Goal: Information Seeking & Learning: Learn about a topic

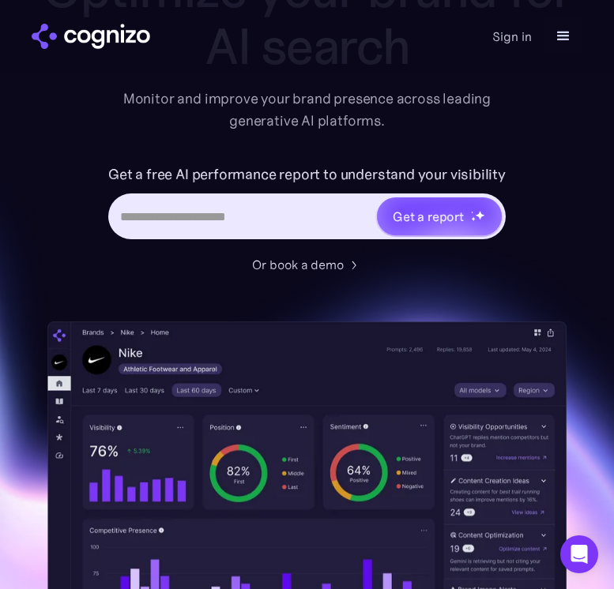
scroll to position [202, 0]
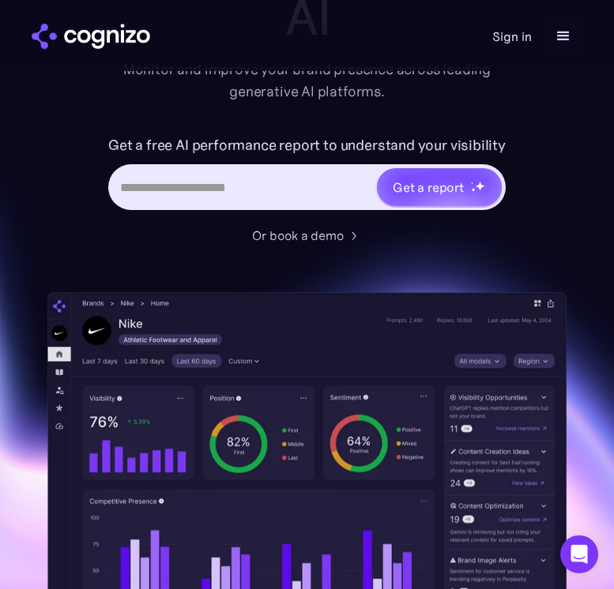
click at [510, 38] on link "Sign in" at bounding box center [511, 36] width 39 height 19
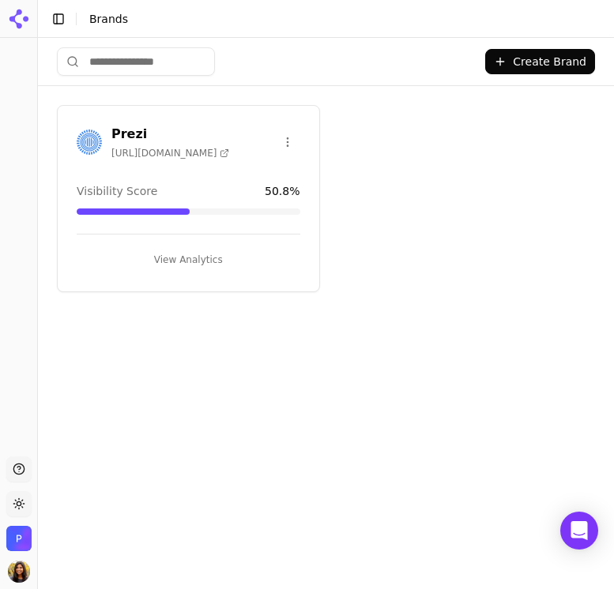
click at [124, 187] on span "Visibility Score" at bounding box center [117, 191] width 81 height 16
click at [126, 138] on h3 "Prezi" at bounding box center [170, 134] width 118 height 19
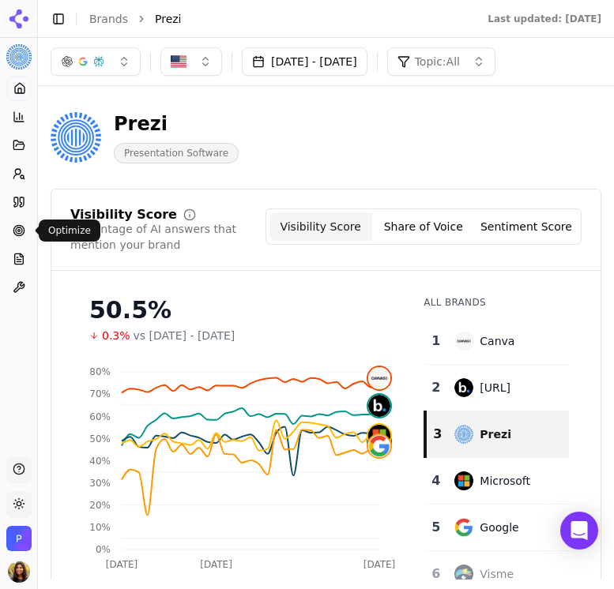
click at [20, 239] on link "Optimize" at bounding box center [18, 230] width 24 height 25
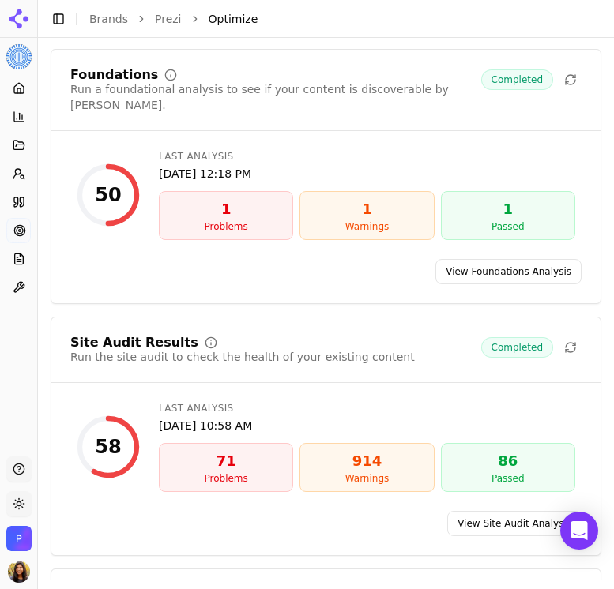
scroll to position [104, 0]
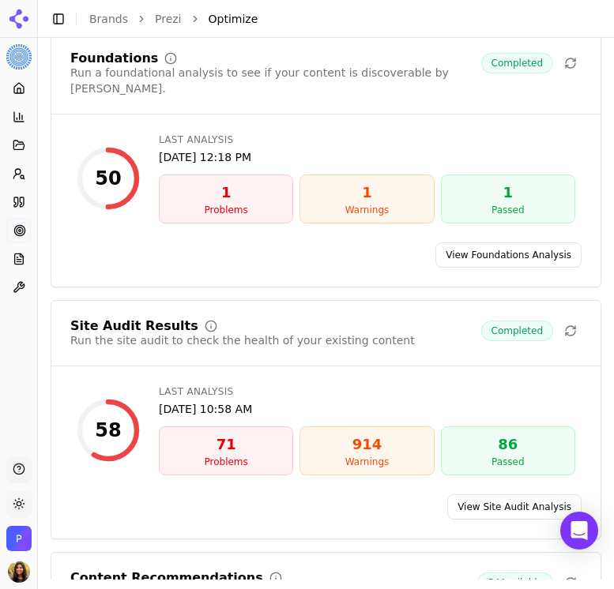
click at [502, 322] on span "Completed" at bounding box center [517, 331] width 72 height 21
click at [495, 494] on link "View Site Audit Analysis" at bounding box center [514, 506] width 134 height 25
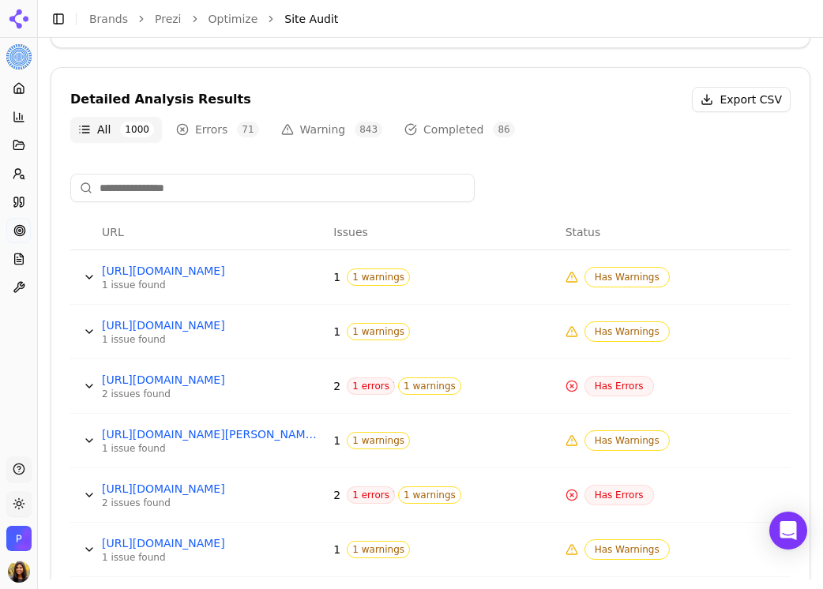
scroll to position [550, 0]
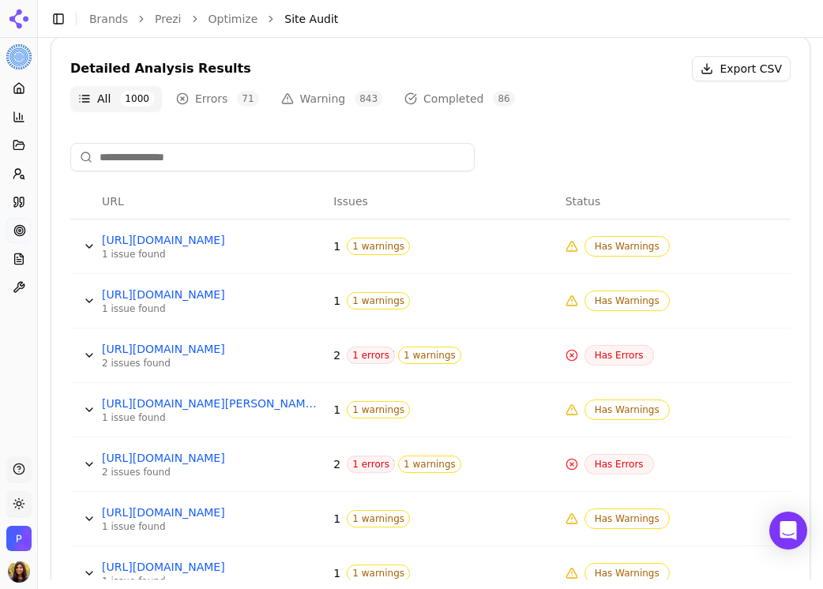
click at [91, 294] on button "Data table" at bounding box center [89, 300] width 25 height 25
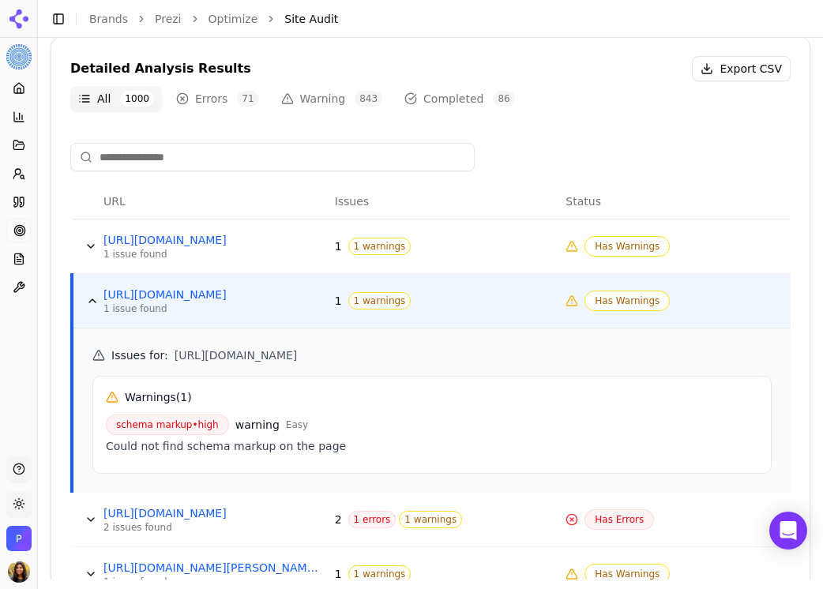
click at [91, 294] on button "Data table" at bounding box center [92, 300] width 25 height 25
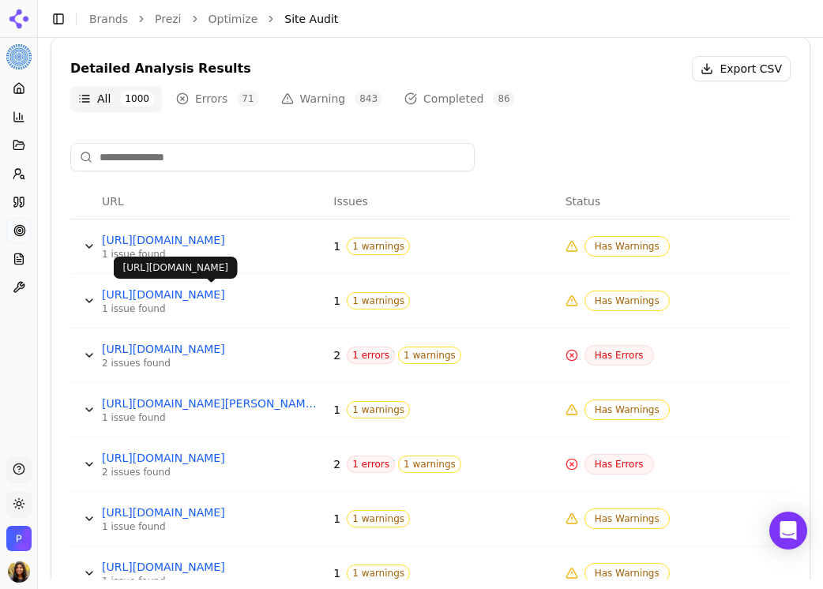
click at [87, 298] on button "Data table" at bounding box center [89, 300] width 25 height 25
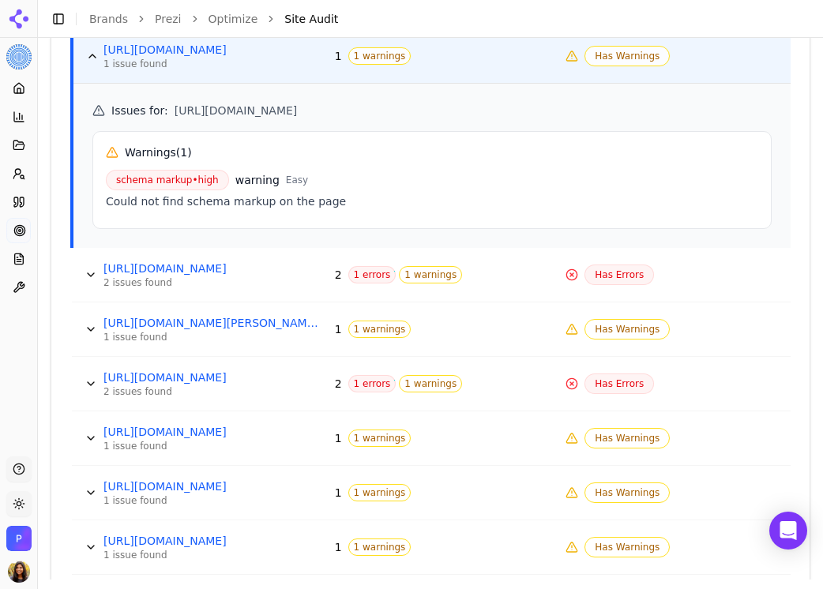
scroll to position [799, 0]
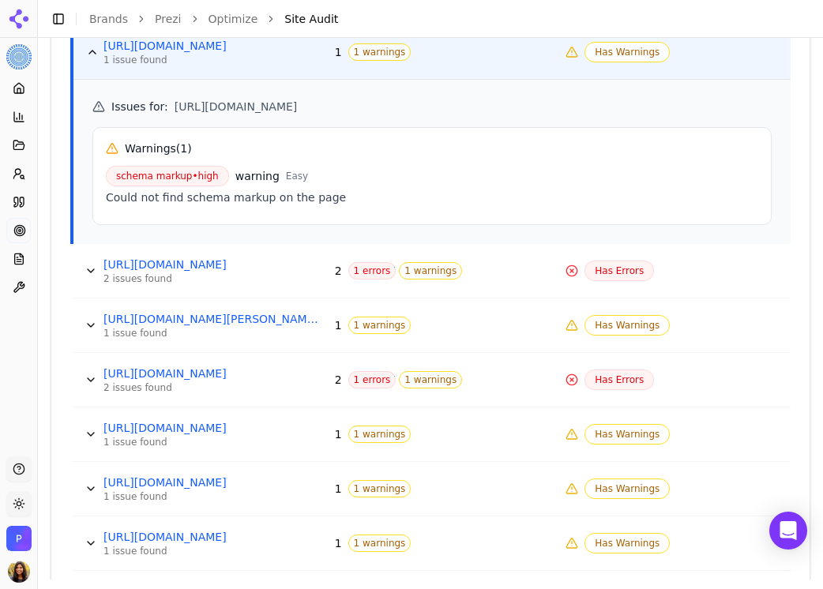
click at [88, 276] on button "Data table" at bounding box center [90, 270] width 25 height 25
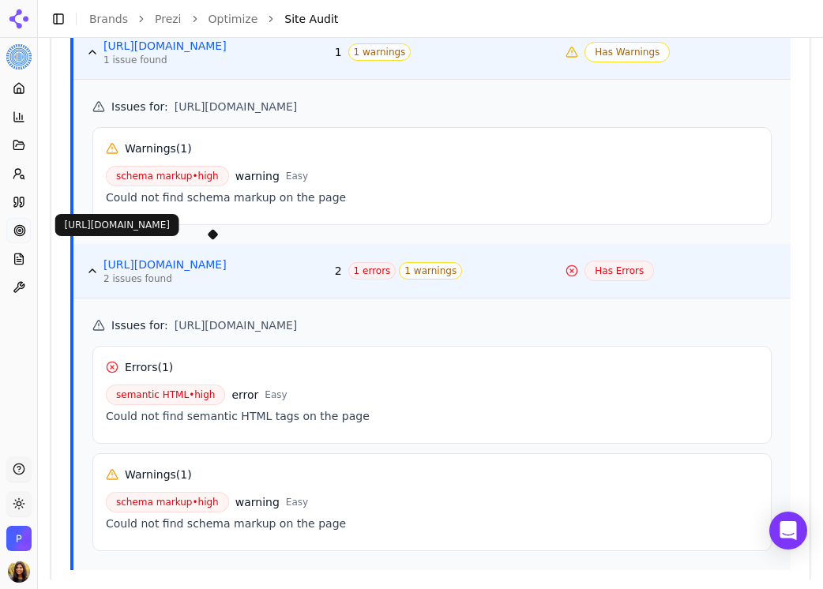
click at [218, 261] on link "https://prezi.com/view/D4nTxibBIMDkOojvIgIZ/?referral_token=WkDGv-lnB3FN" at bounding box center [212, 265] width 219 height 16
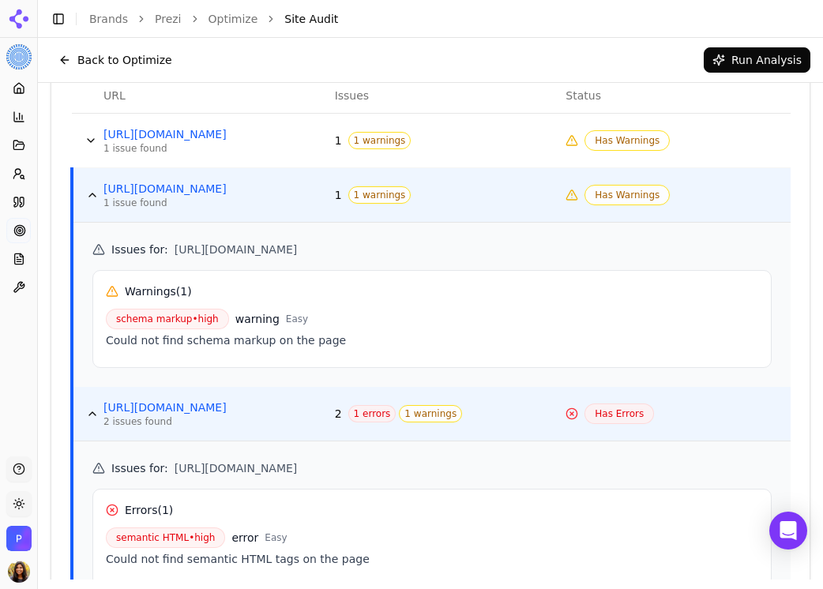
scroll to position [632, 0]
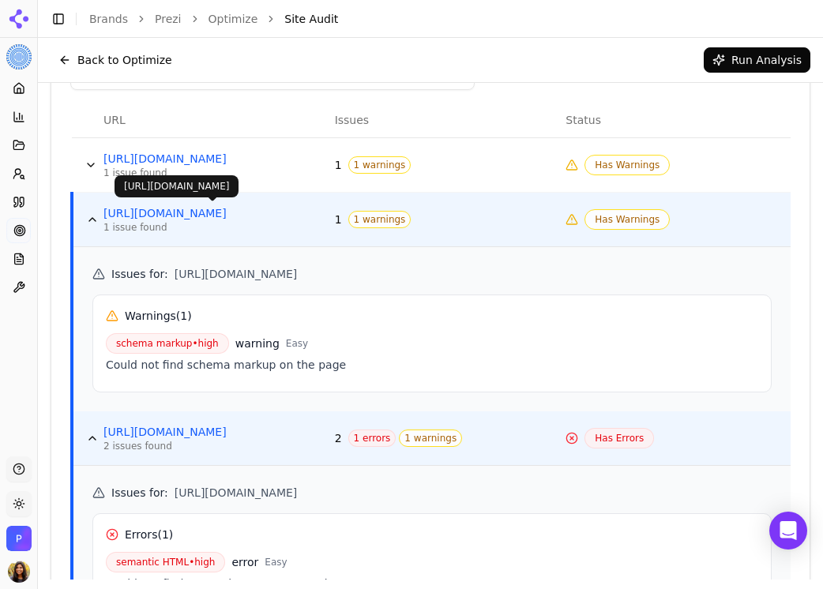
click at [283, 212] on link "https://prezi.com/hu/business/for-sales/" at bounding box center [212, 213] width 219 height 16
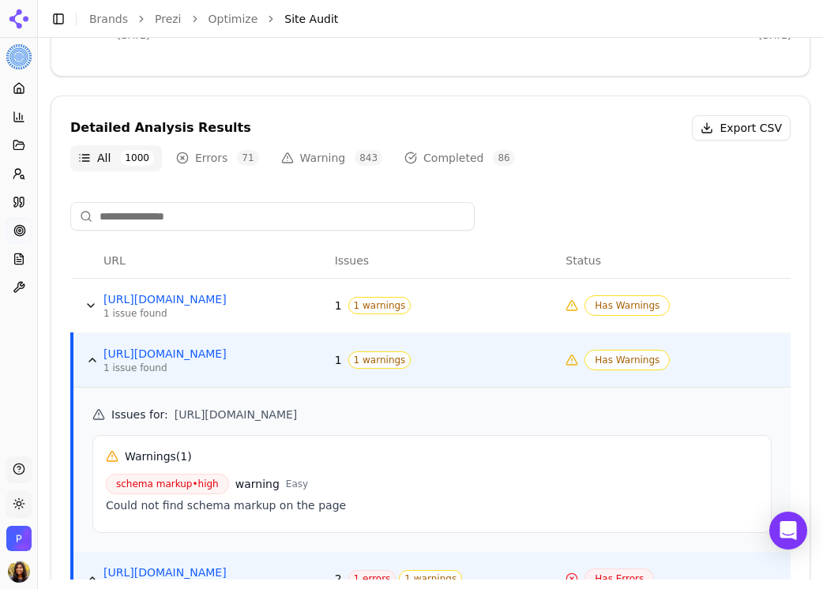
scroll to position [493, 0]
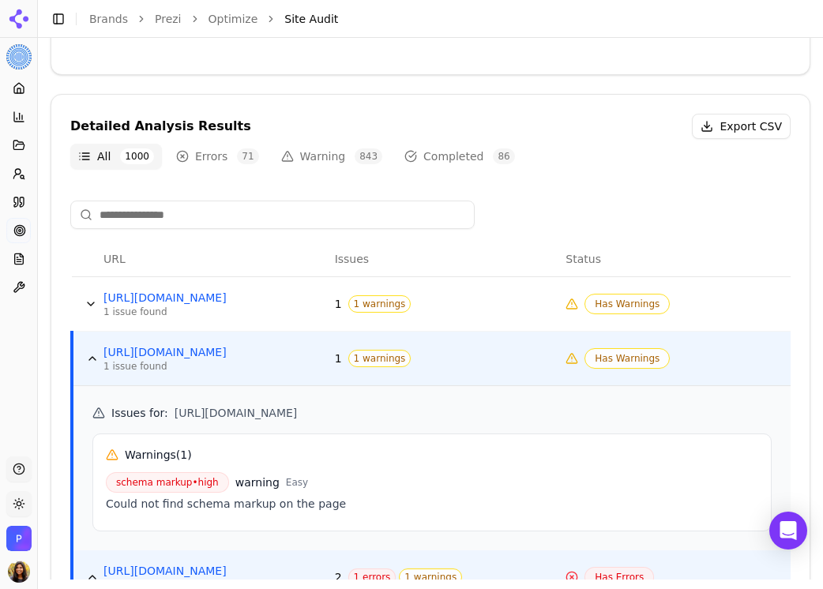
click at [314, 210] on input at bounding box center [272, 215] width 404 height 28
click at [204, 162] on button "Errors 71" at bounding box center [217, 156] width 99 height 25
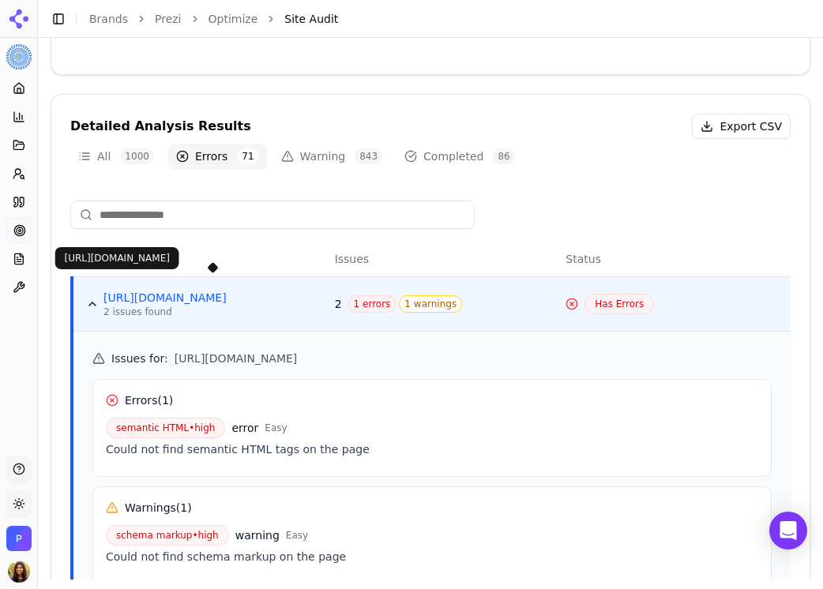
click at [88, 305] on button "Data table" at bounding box center [92, 303] width 25 height 25
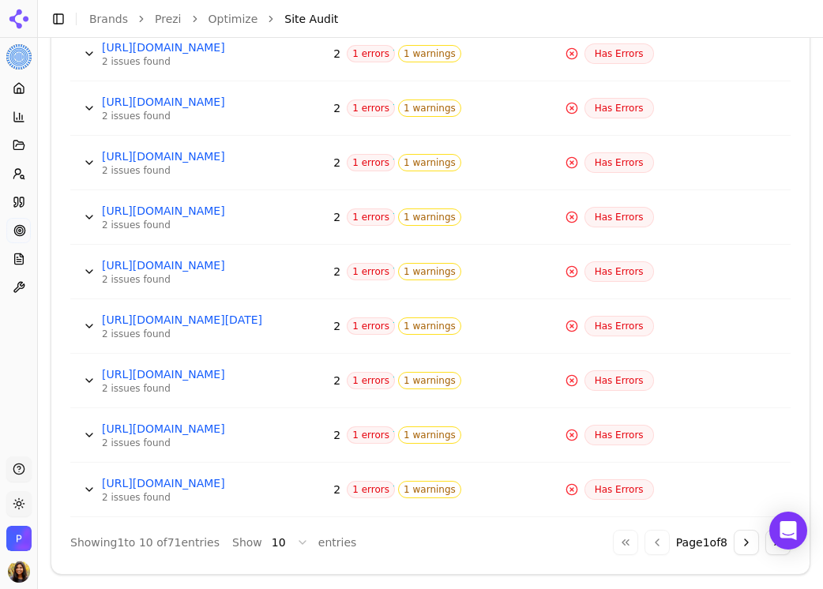
scroll to position [806, 0]
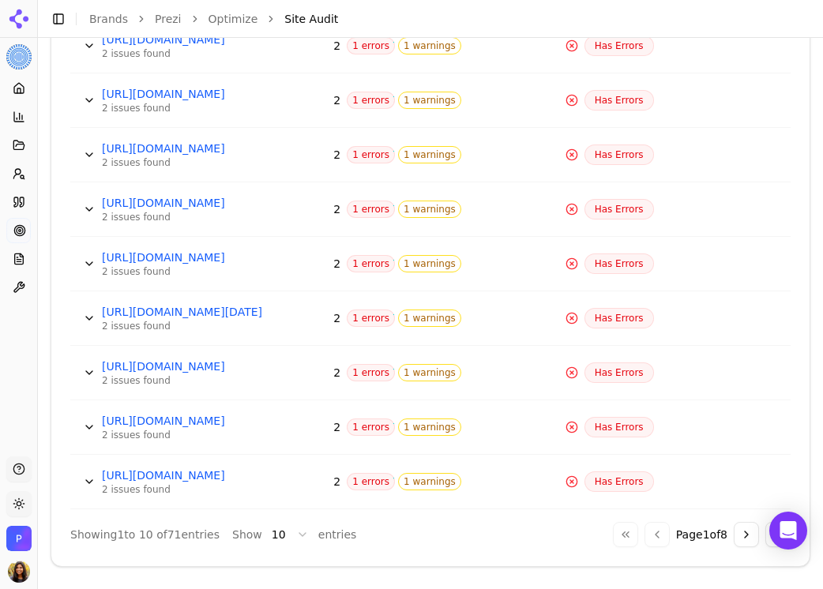
click at [89, 156] on button "Data table" at bounding box center [89, 154] width 25 height 25
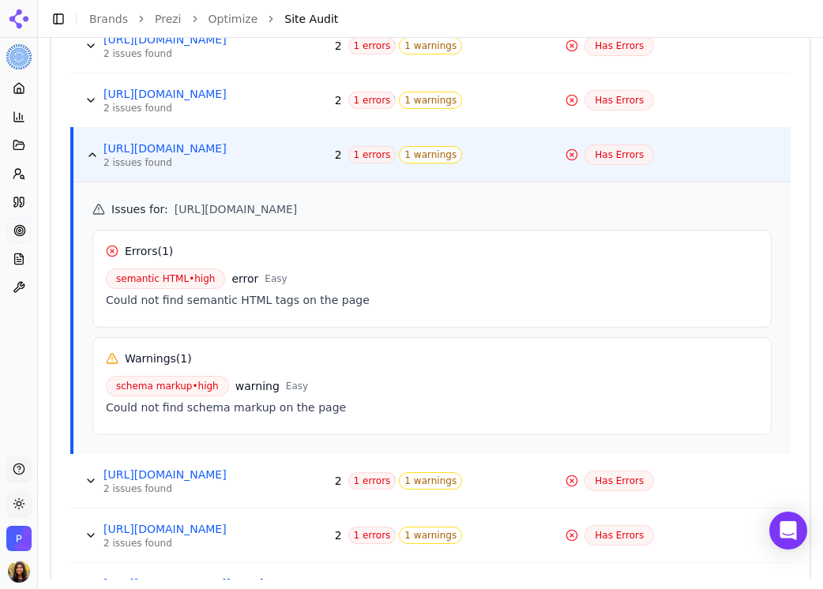
click at [88, 156] on button "Data table" at bounding box center [92, 154] width 25 height 25
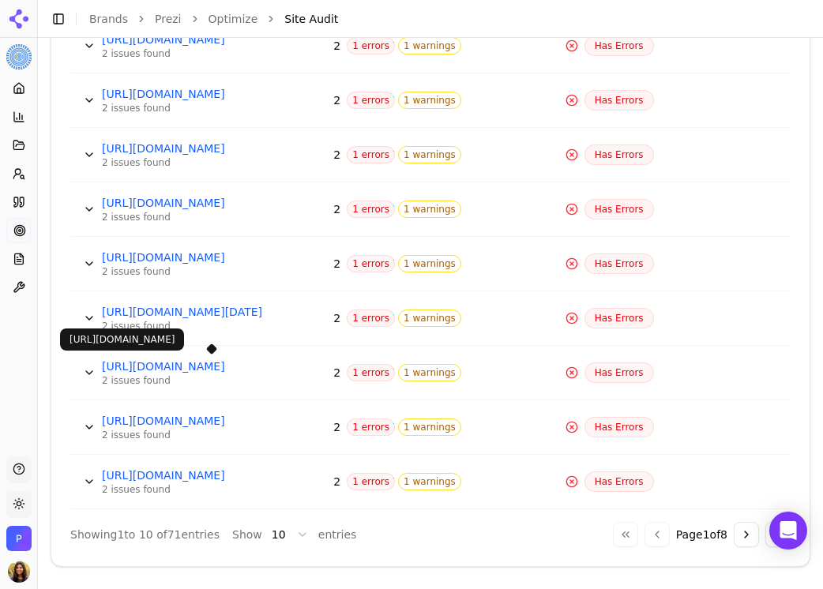
click at [277, 369] on link "https://sitemaps.prezi.com/sitemap_design_21_2025-10-12.xml" at bounding box center [211, 367] width 219 height 16
click at [90, 364] on button "Data table" at bounding box center [89, 372] width 25 height 25
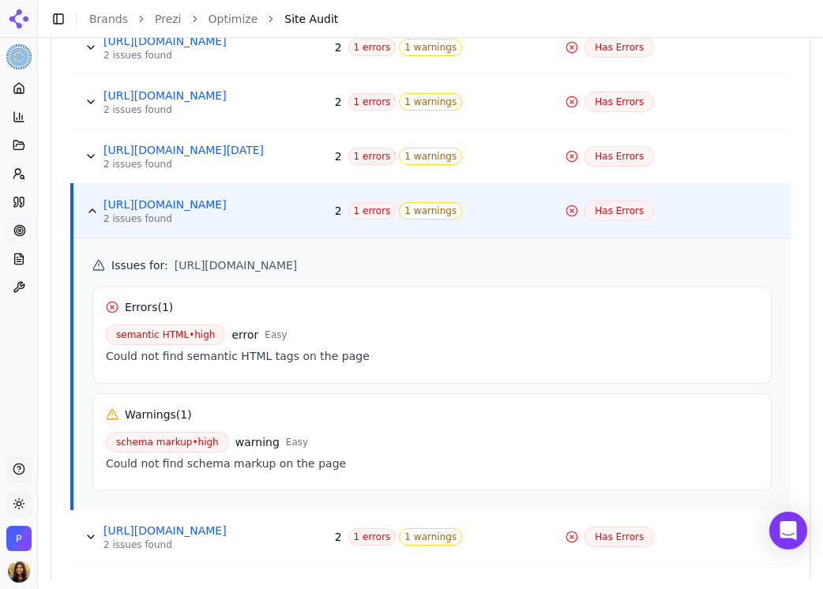
scroll to position [1077, 0]
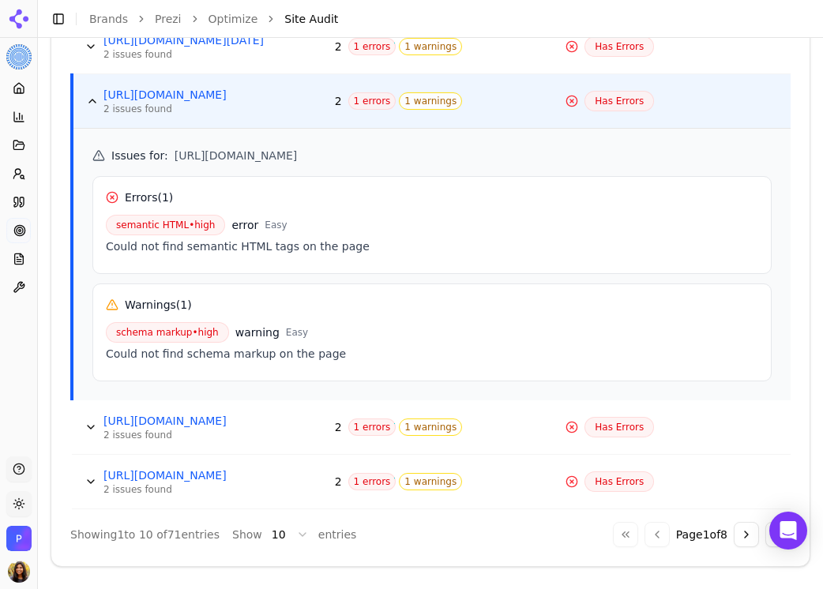
click at [613, 538] on button "Go to next page" at bounding box center [746, 534] width 25 height 25
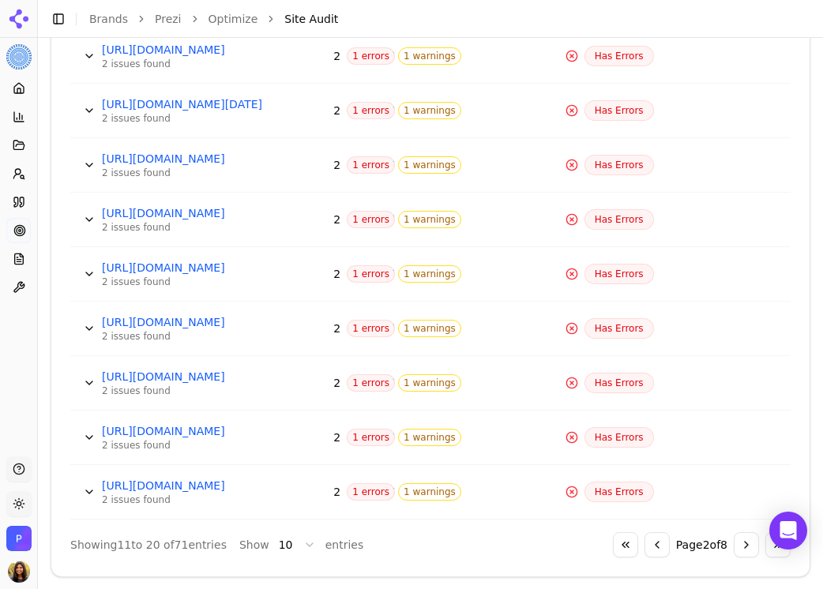
scroll to position [798, 0]
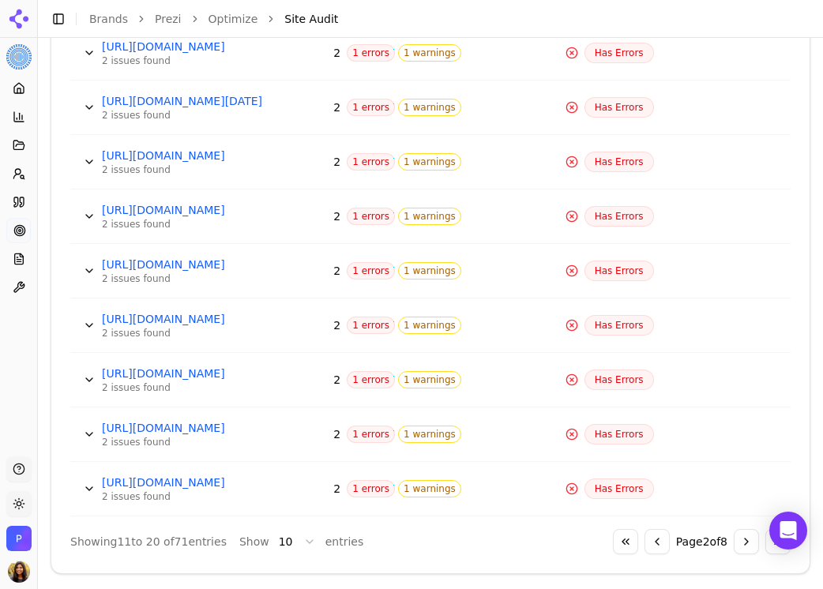
click at [92, 163] on button "Data table" at bounding box center [89, 161] width 25 height 25
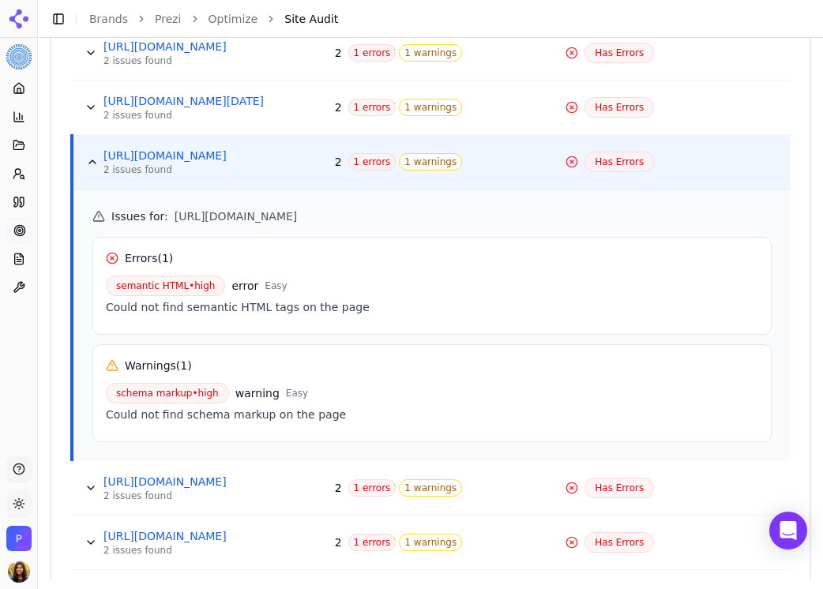
click at [217, 161] on link "https://prezi.com/press/all-news/" at bounding box center [212, 156] width 219 height 16
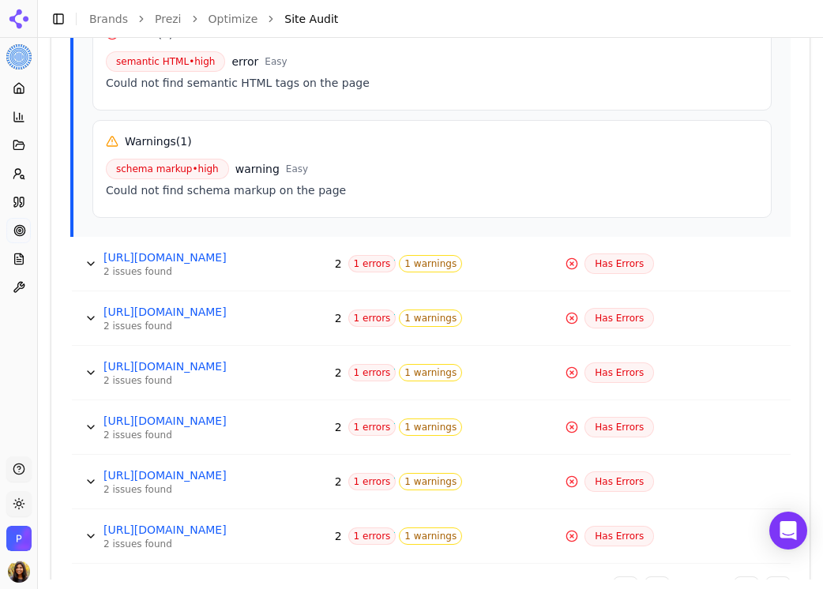
scroll to position [1077, 0]
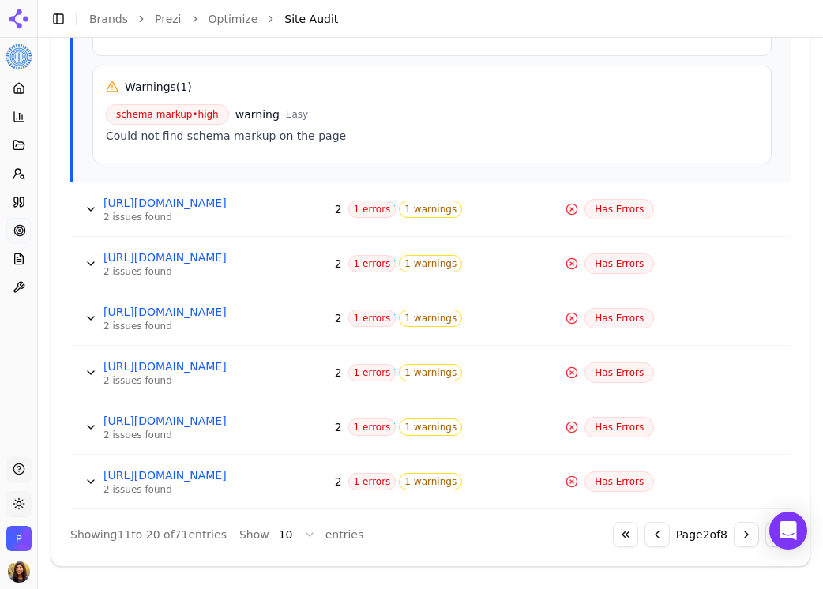
click at [613, 535] on button "Go to next page" at bounding box center [746, 534] width 25 height 25
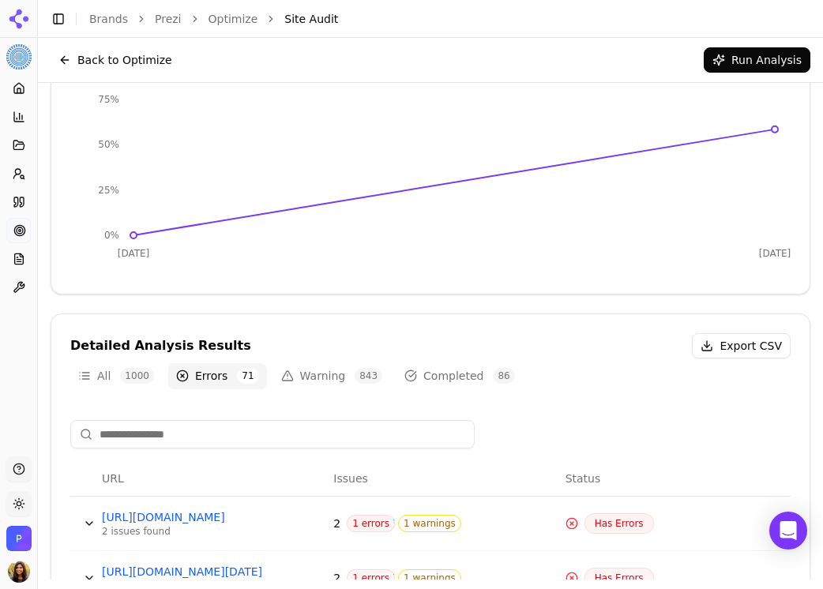
scroll to position [0, 0]
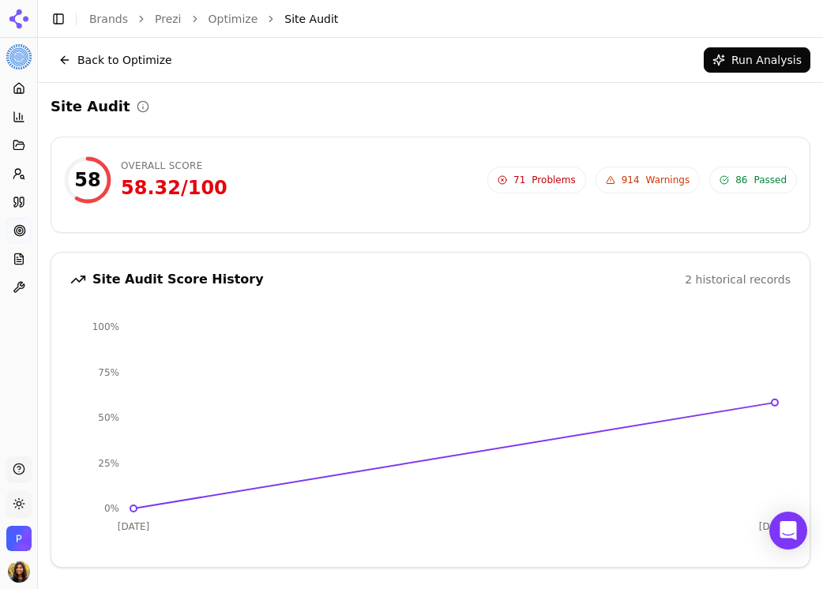
click at [562, 175] on span "Problems" at bounding box center [553, 180] width 43 height 13
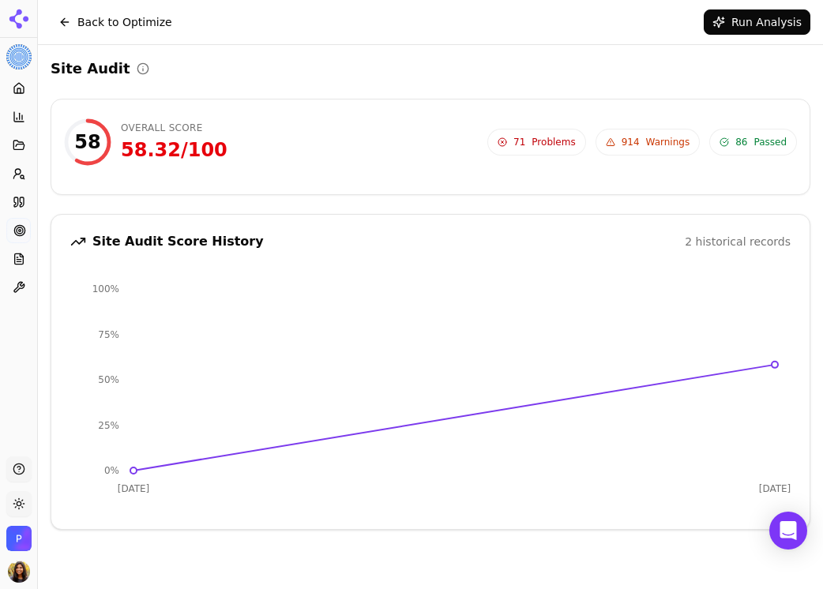
click at [613, 141] on span "914 Warnings" at bounding box center [647, 142] width 105 height 27
click at [74, 25] on button "Back to Optimize" at bounding box center [116, 21] width 130 height 25
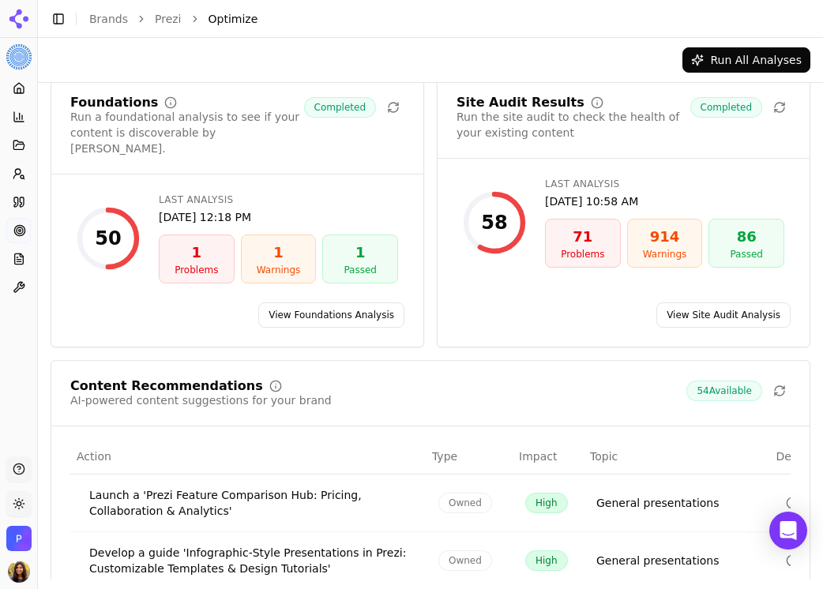
scroll to position [66, 0]
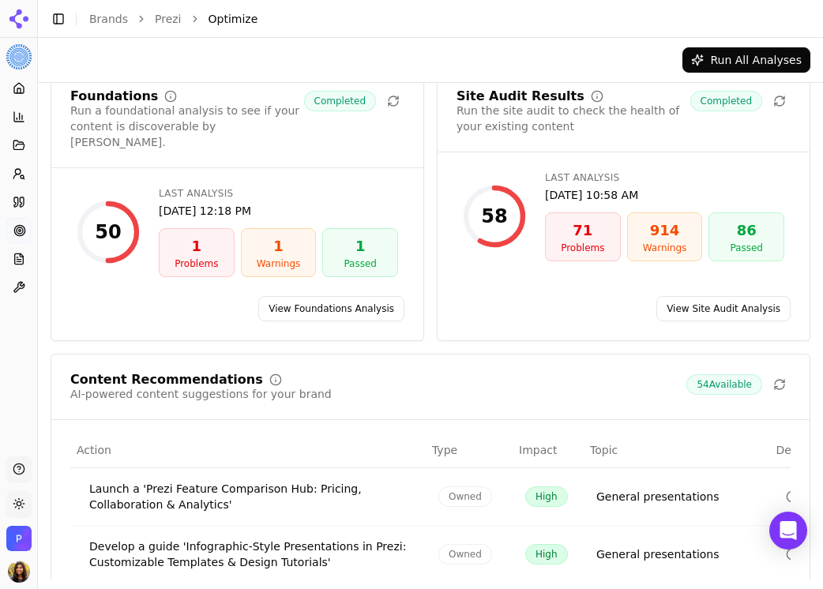
click at [329, 296] on link "View Foundations Analysis" at bounding box center [331, 308] width 146 height 25
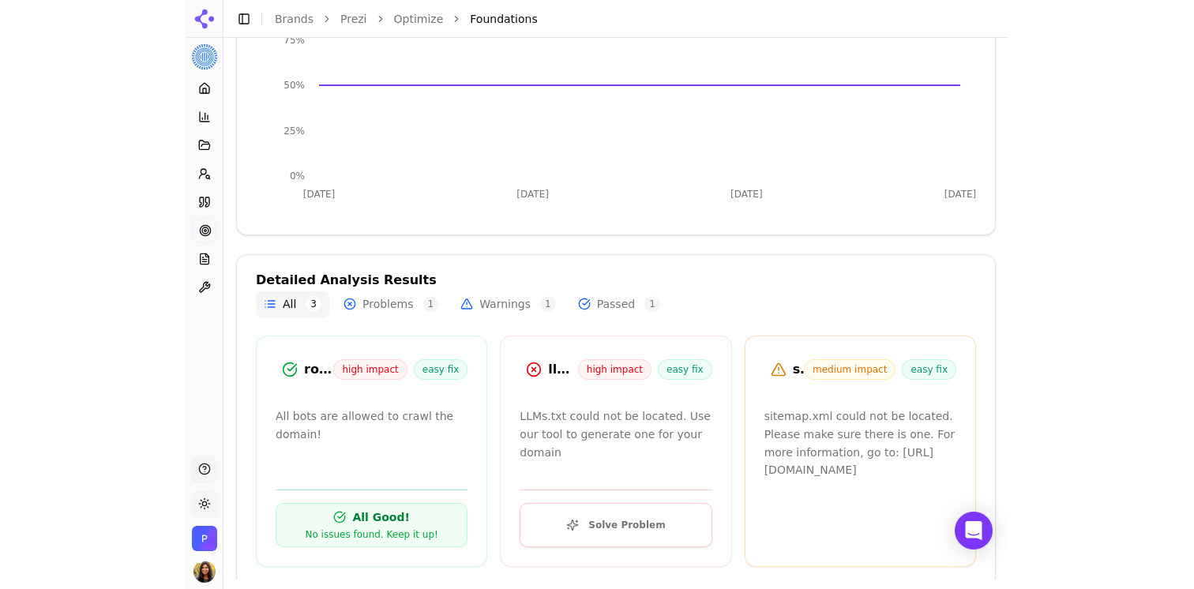
scroll to position [352, 0]
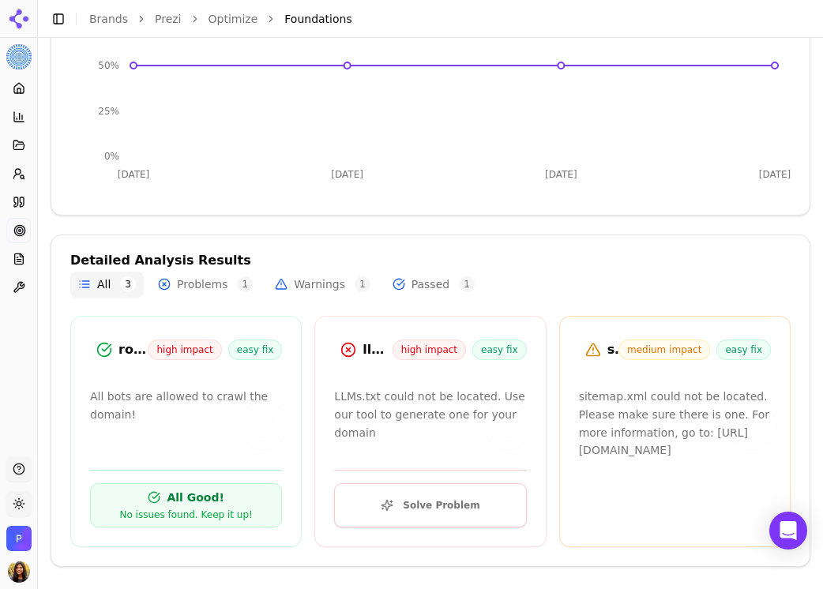
click at [122, 351] on div "robots.txt" at bounding box center [132, 349] width 29 height 19
click at [224, 346] on div "high impact easy fix" at bounding box center [215, 350] width 134 height 21
click at [265, 346] on span "easy fix" at bounding box center [255, 350] width 54 height 21
click at [195, 516] on div "No issues found. Keep it up!" at bounding box center [185, 515] width 133 height 13
click at [122, 340] on div "robots.txt" at bounding box center [132, 349] width 29 height 19
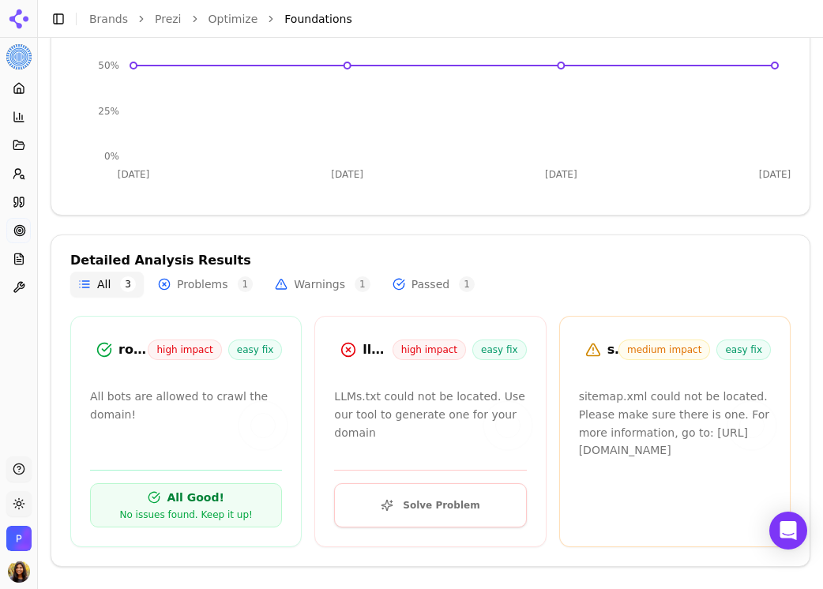
click at [122, 349] on div "robots.txt" at bounding box center [132, 349] width 29 height 19
click at [141, 347] on div "robots.txt" at bounding box center [132, 349] width 29 height 19
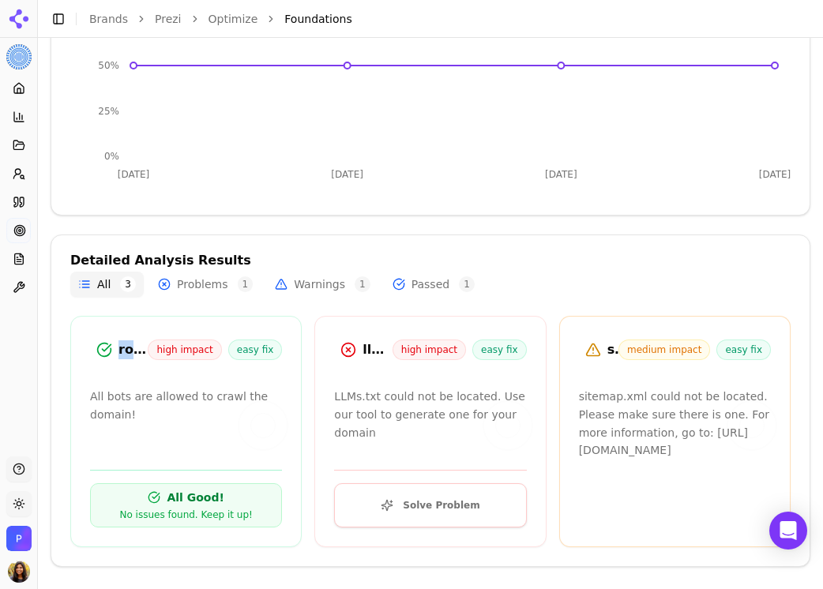
click at [141, 347] on div "robots.txt" at bounding box center [132, 349] width 29 height 19
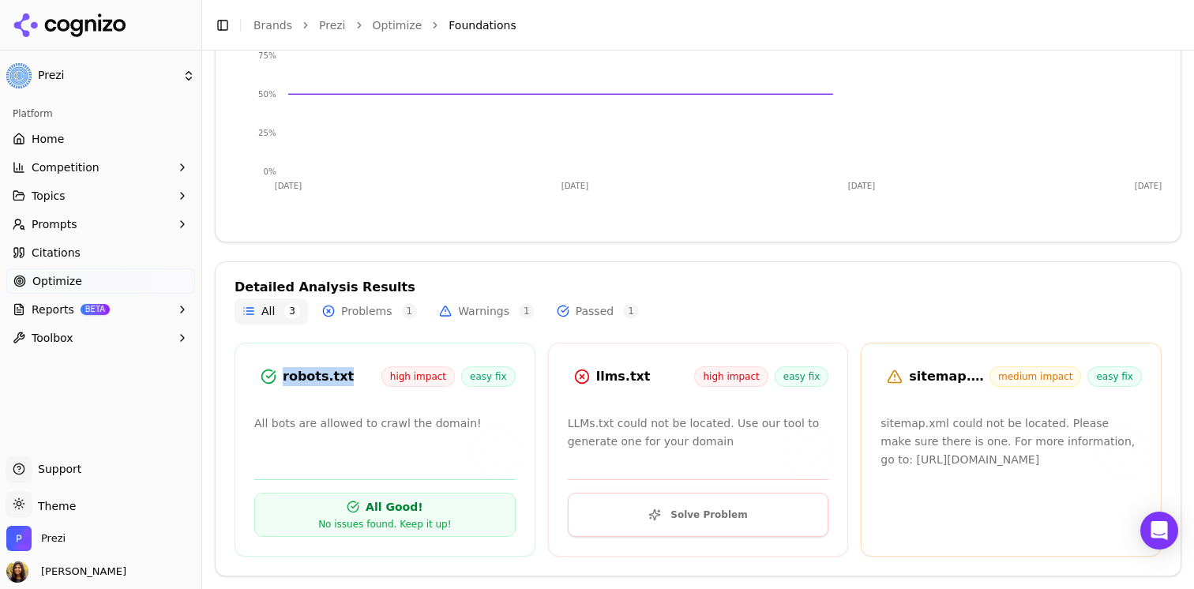
scroll to position [334, 0]
